Goal: Communication & Community: Answer question/provide support

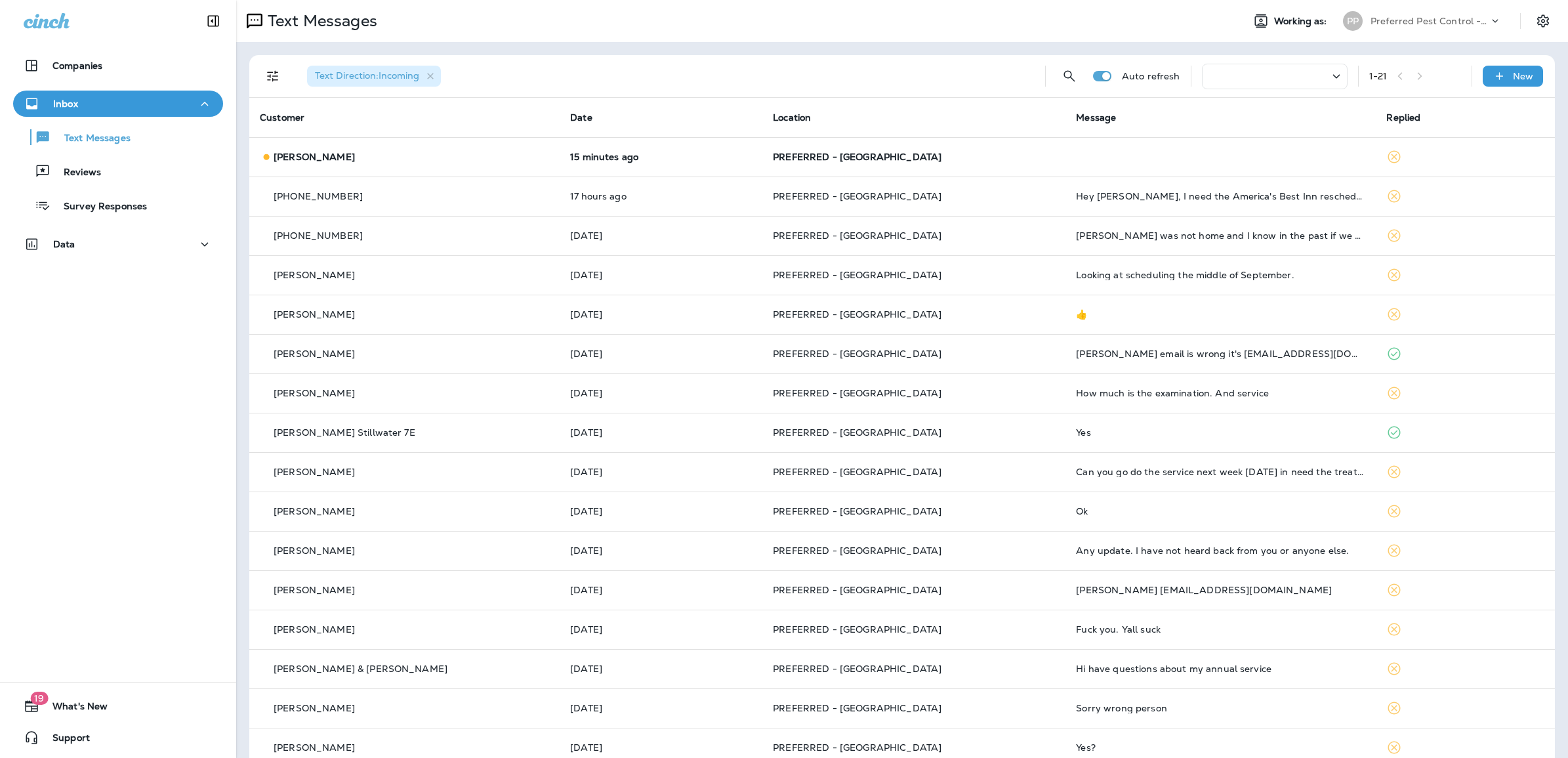
click at [811, 77] on div "Text Direction : Incoming" at bounding box center [666, 75] width 738 height 42
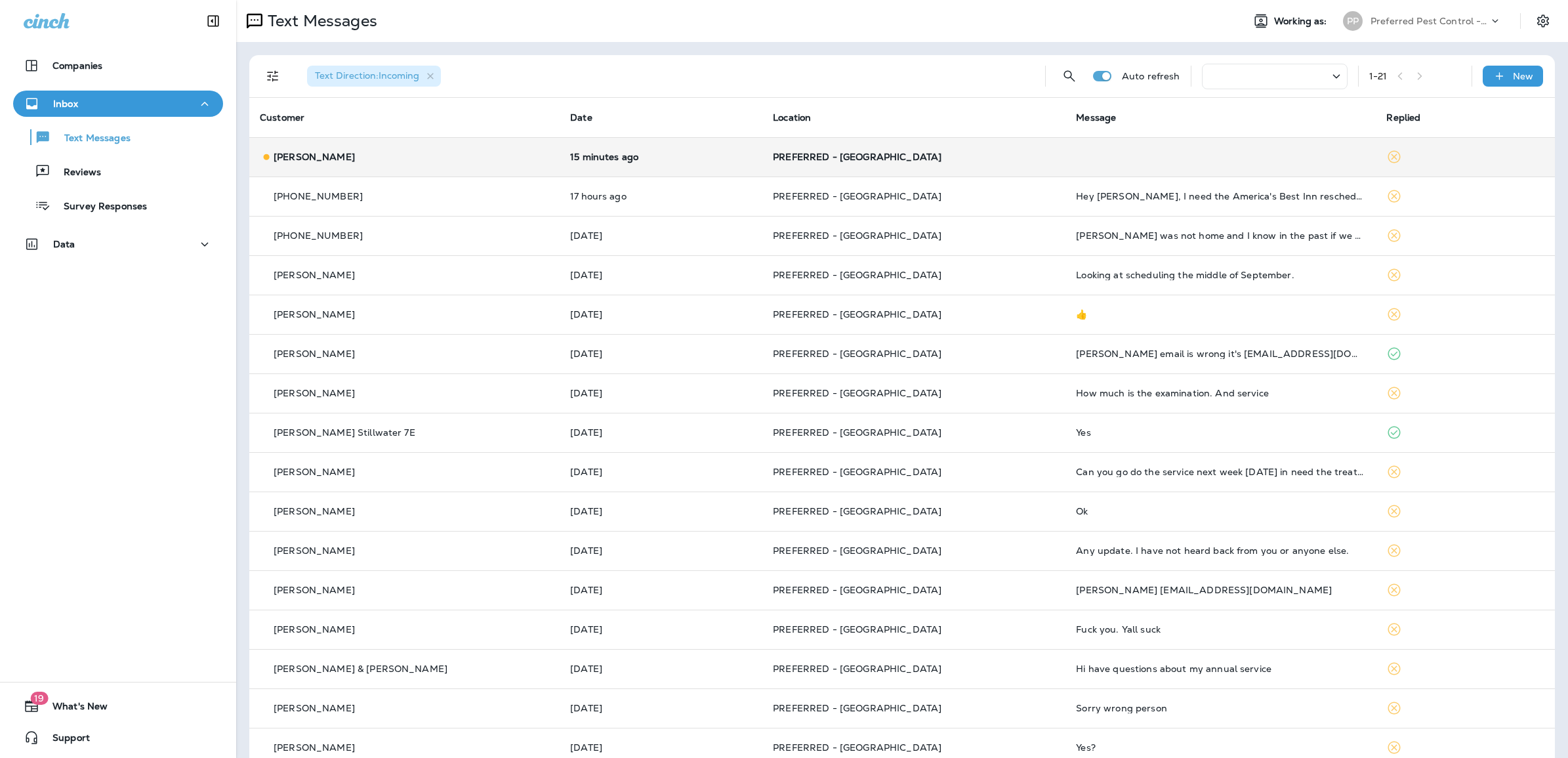
click at [1111, 165] on td at bounding box center [1220, 157] width 310 height 40
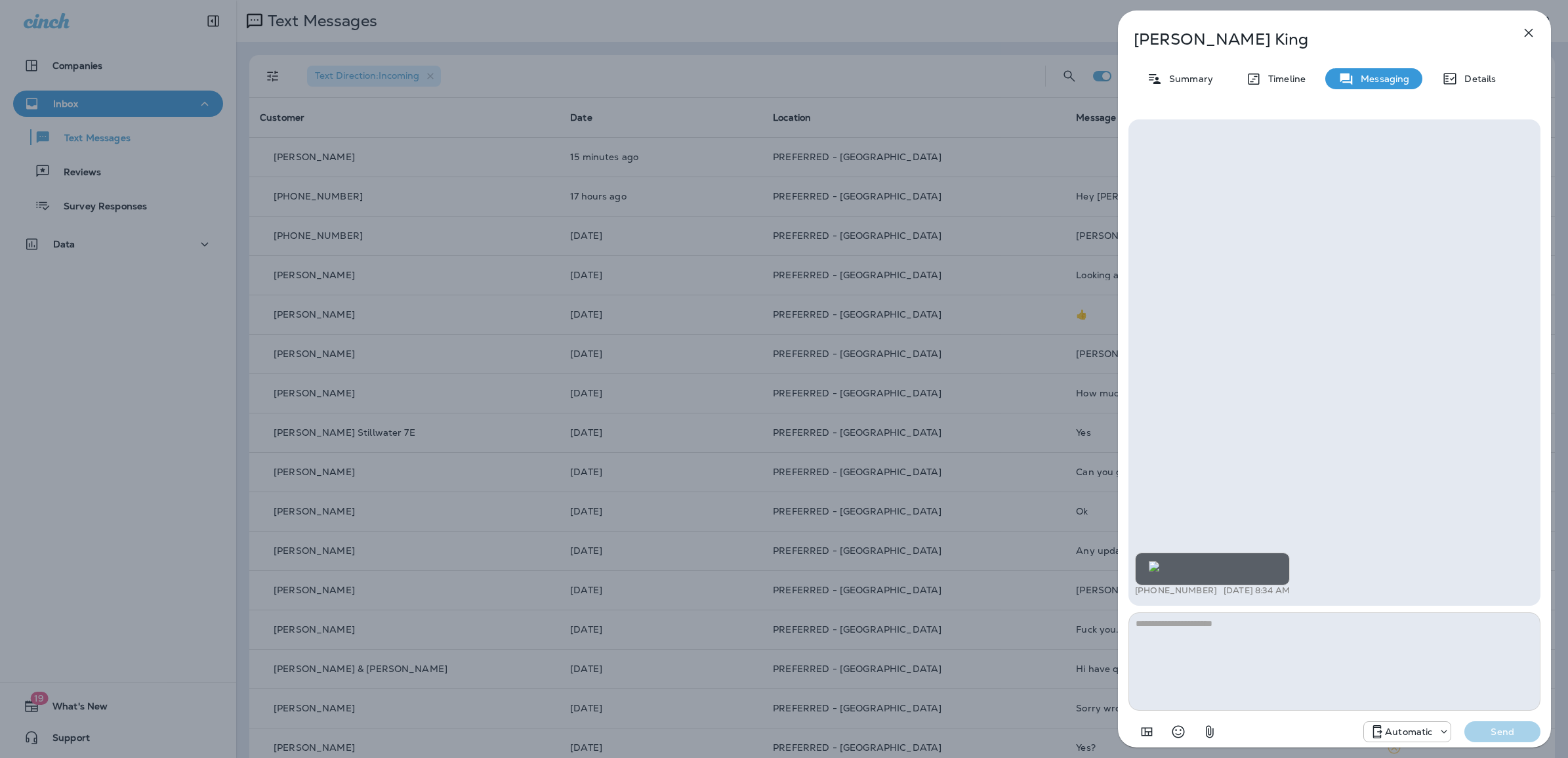
click at [1160, 561] on img at bounding box center [1154, 566] width 10 height 10
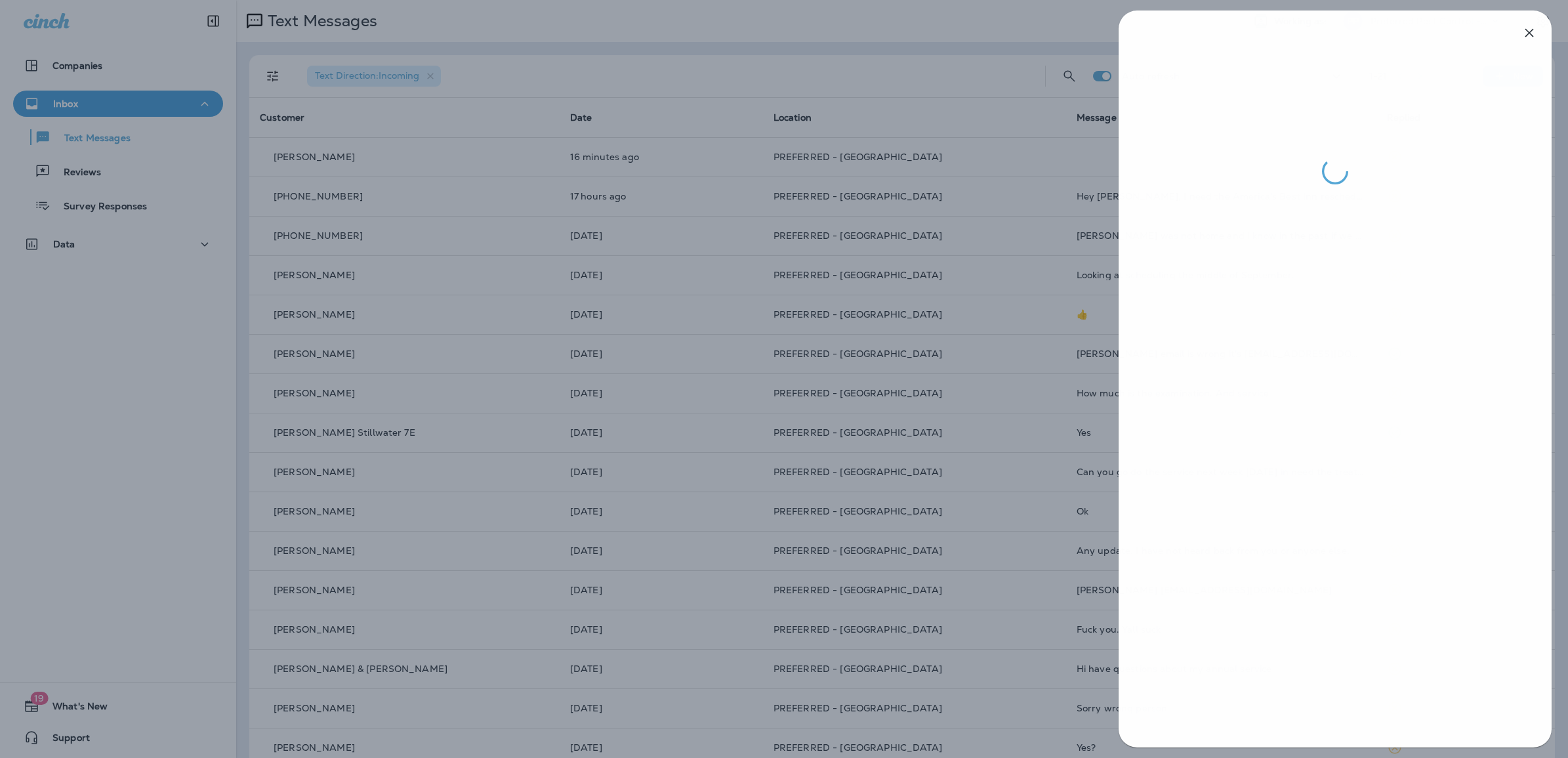
click at [848, 104] on div at bounding box center [784, 379] width 1568 height 758
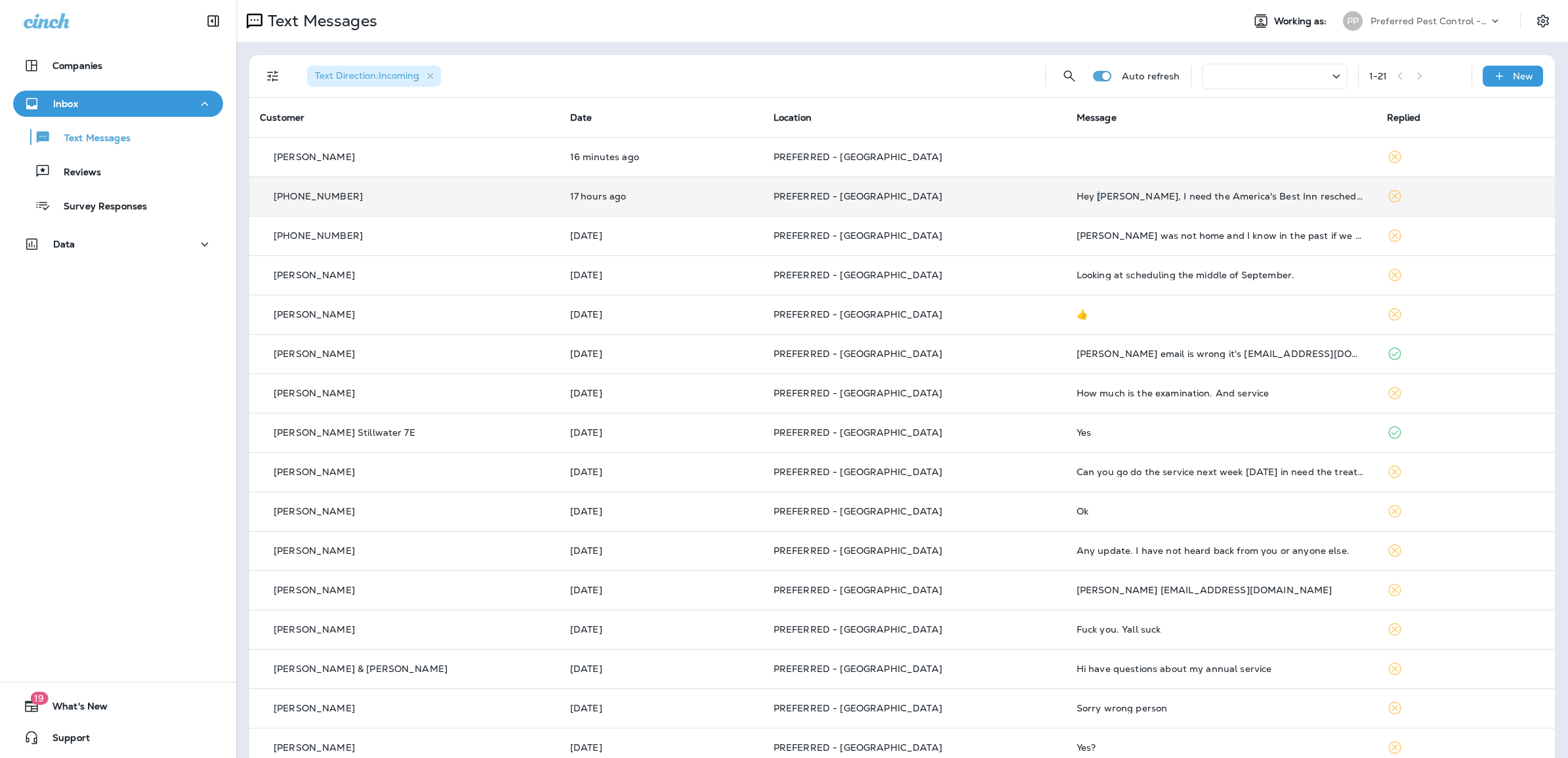
click at [1066, 206] on td "Hey [PERSON_NAME], I need the America's Best Inn rescheduled because they didn'…" at bounding box center [1221, 196] width 310 height 40
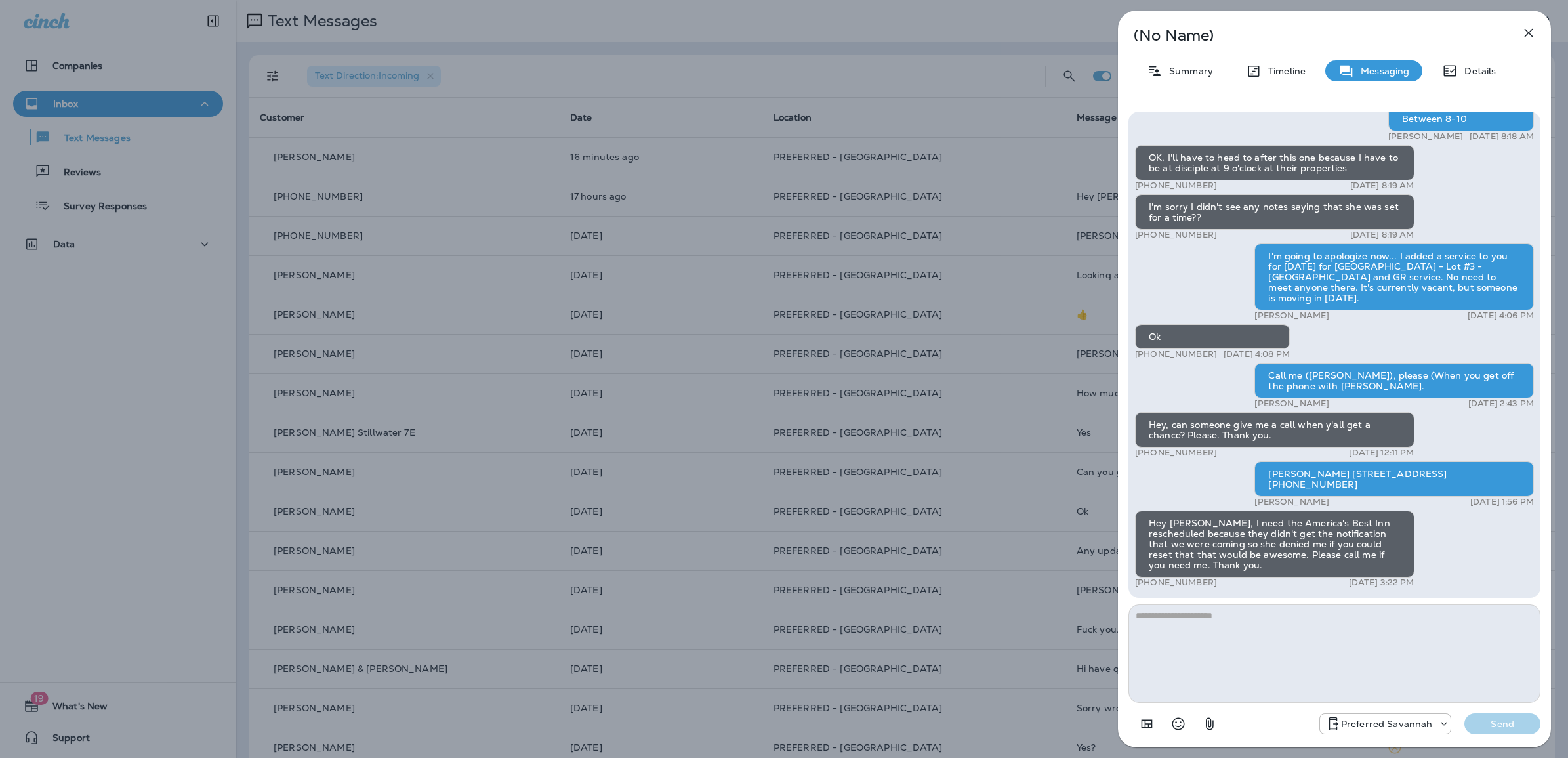
scroll to position [1, 0]
click at [900, 275] on div "(No Name) Summary Timeline Messaging Details Hey [PERSON_NAME], it’s [PERSON_NA…" at bounding box center [784, 379] width 1568 height 758
